Goal: Book appointment/travel/reservation

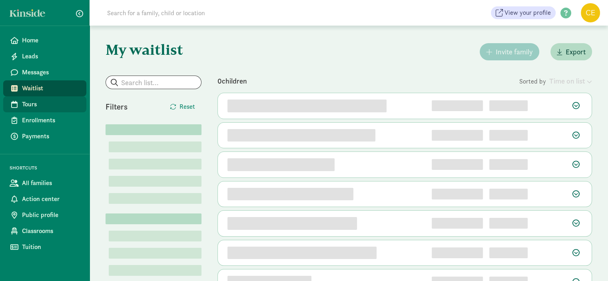
click at [32, 102] on span "Tours" at bounding box center [51, 105] width 58 height 10
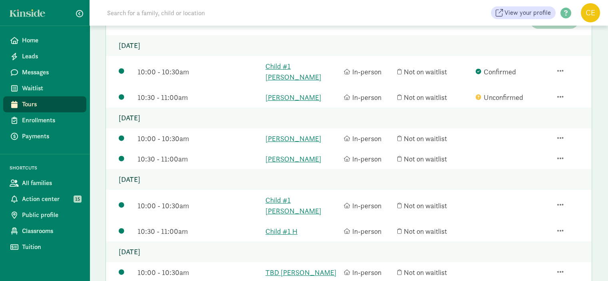
scroll to position [99, 0]
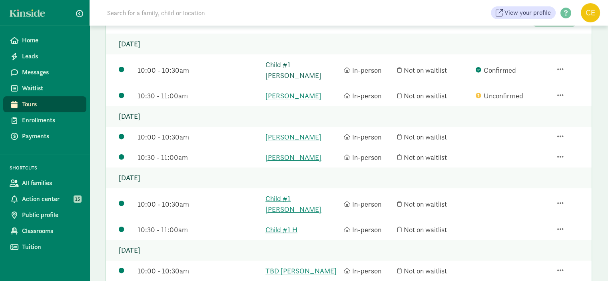
click at [317, 65] on link "Child #1 [PERSON_NAME]" at bounding box center [302, 70] width 74 height 22
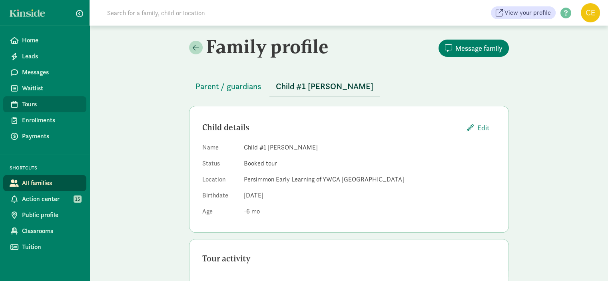
click at [31, 102] on span "Tours" at bounding box center [51, 105] width 58 height 10
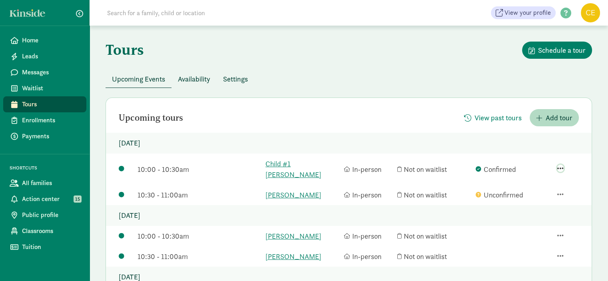
click at [560, 165] on span "button" at bounding box center [560, 168] width 6 height 7
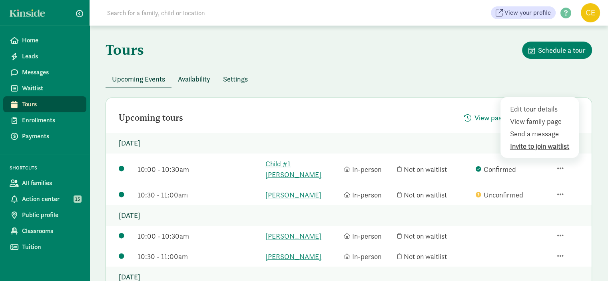
click at [544, 141] on div "Invite to join waitlist" at bounding box center [541, 146] width 62 height 11
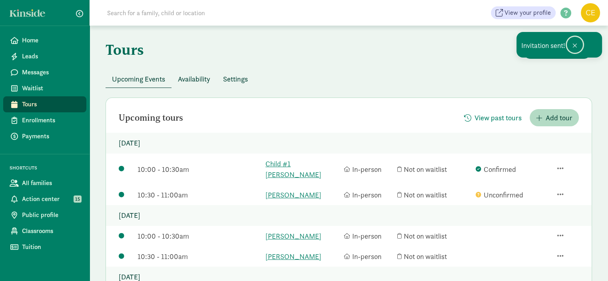
click at [574, 46] on span at bounding box center [575, 45] width 5 height 6
